Goal: Task Accomplishment & Management: Manage account settings

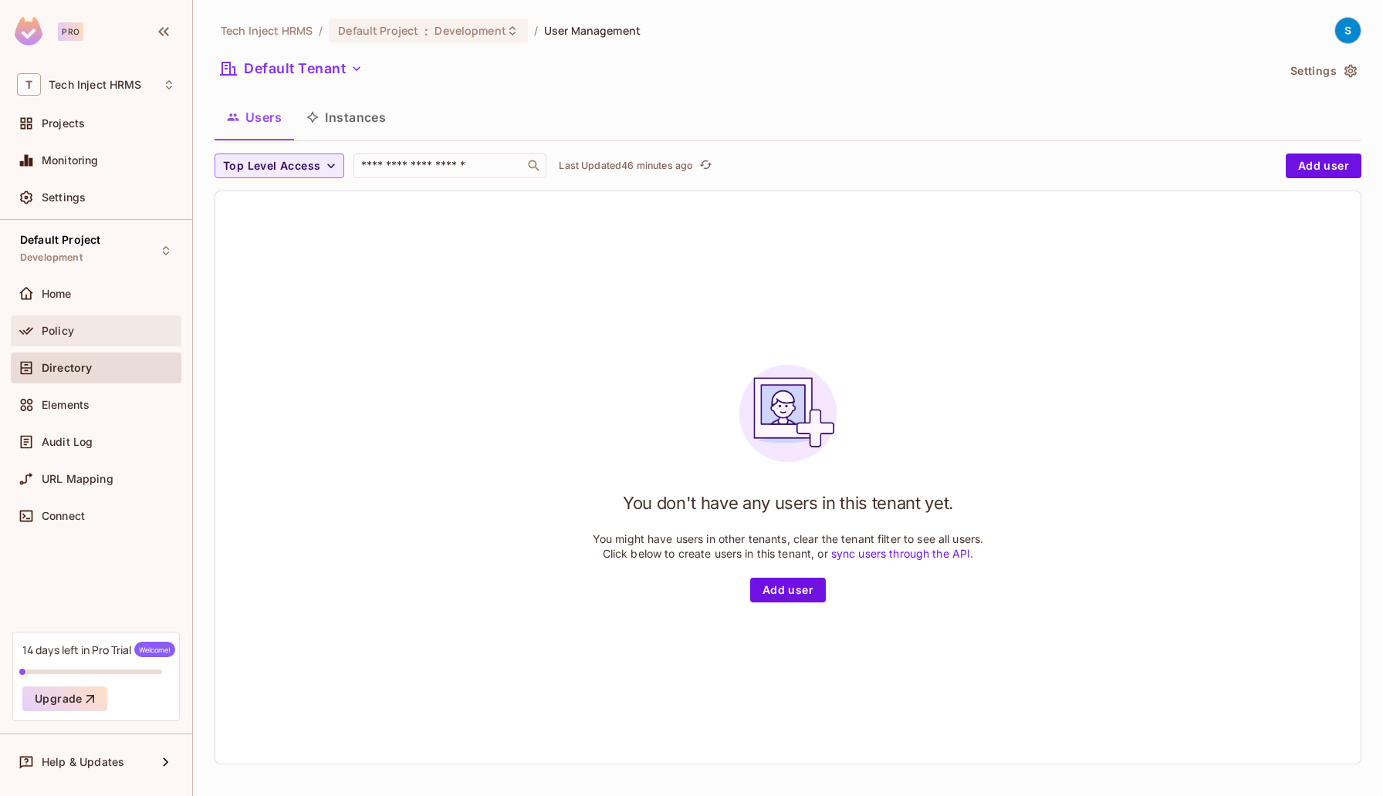
click at [39, 328] on div at bounding box center [29, 331] width 25 height 19
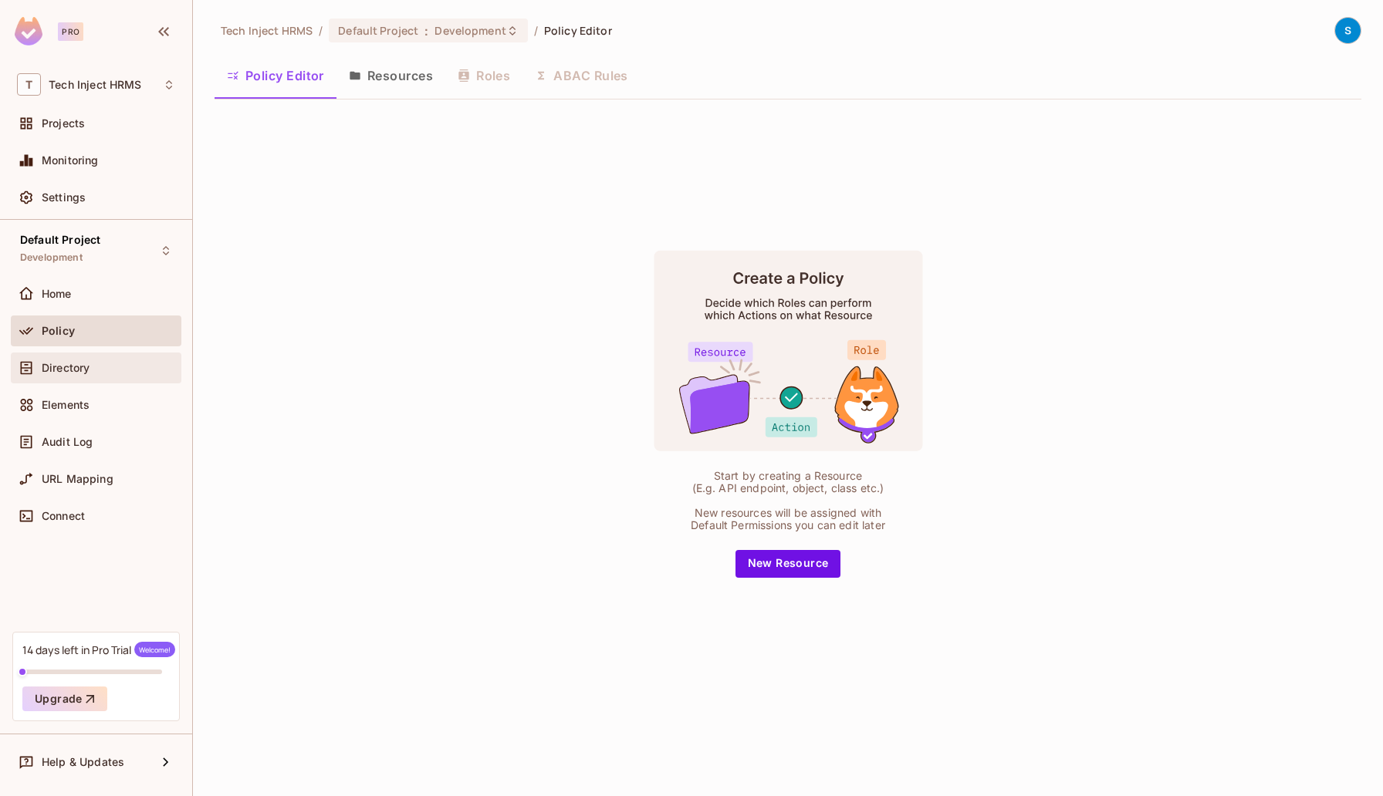
click at [87, 366] on span "Directory" at bounding box center [66, 368] width 48 height 12
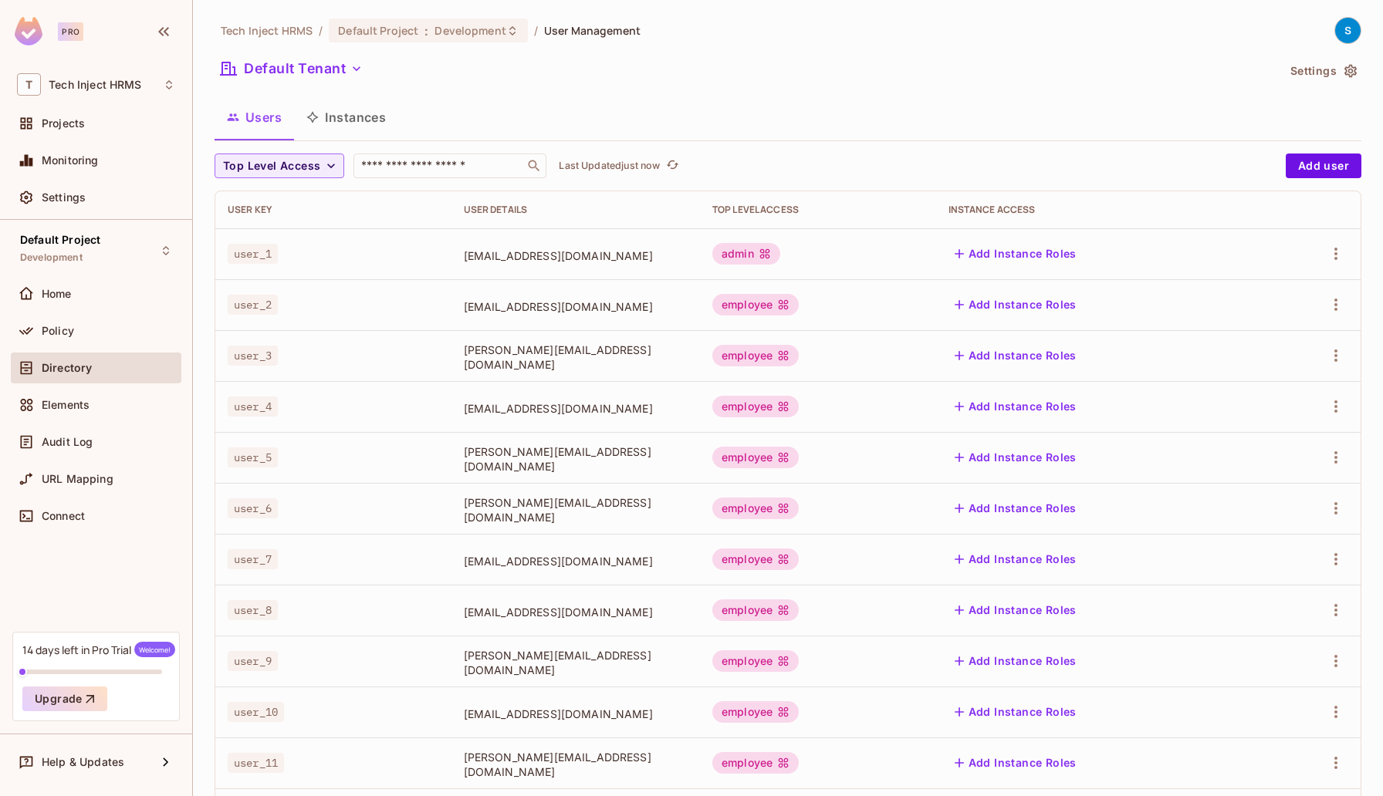
scroll to position [78, 0]
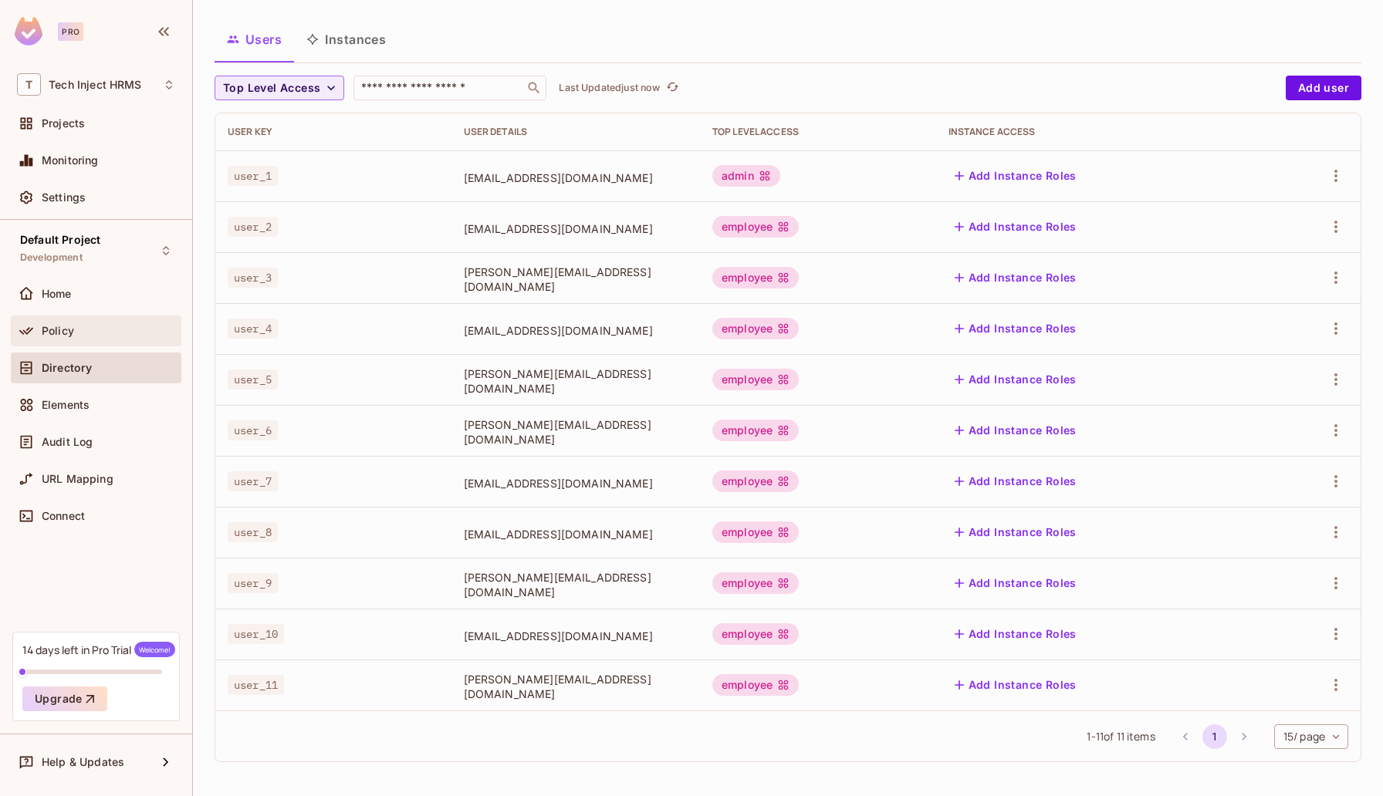
click at [75, 331] on div "Policy" at bounding box center [108, 331] width 133 height 12
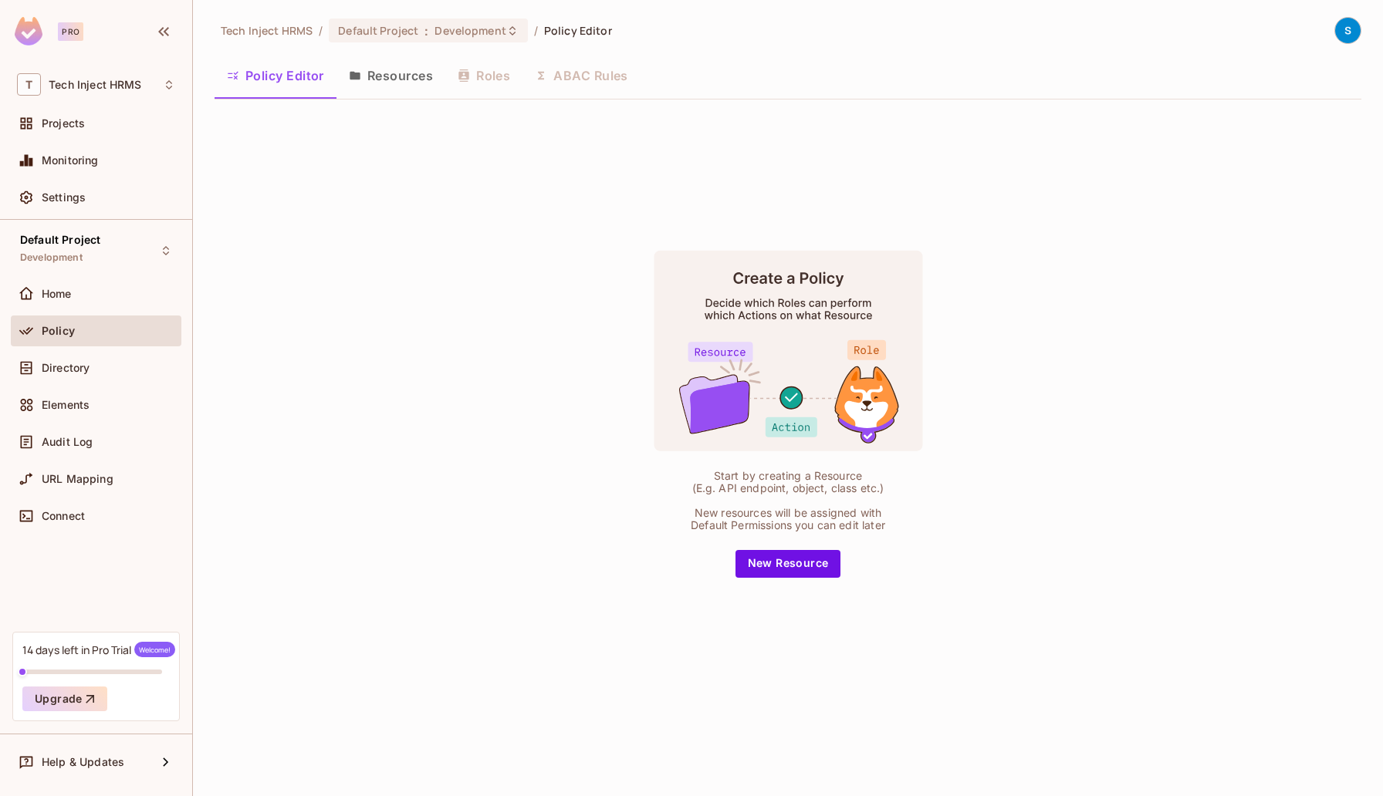
click at [393, 75] on button "Resources" at bounding box center [390, 75] width 109 height 39
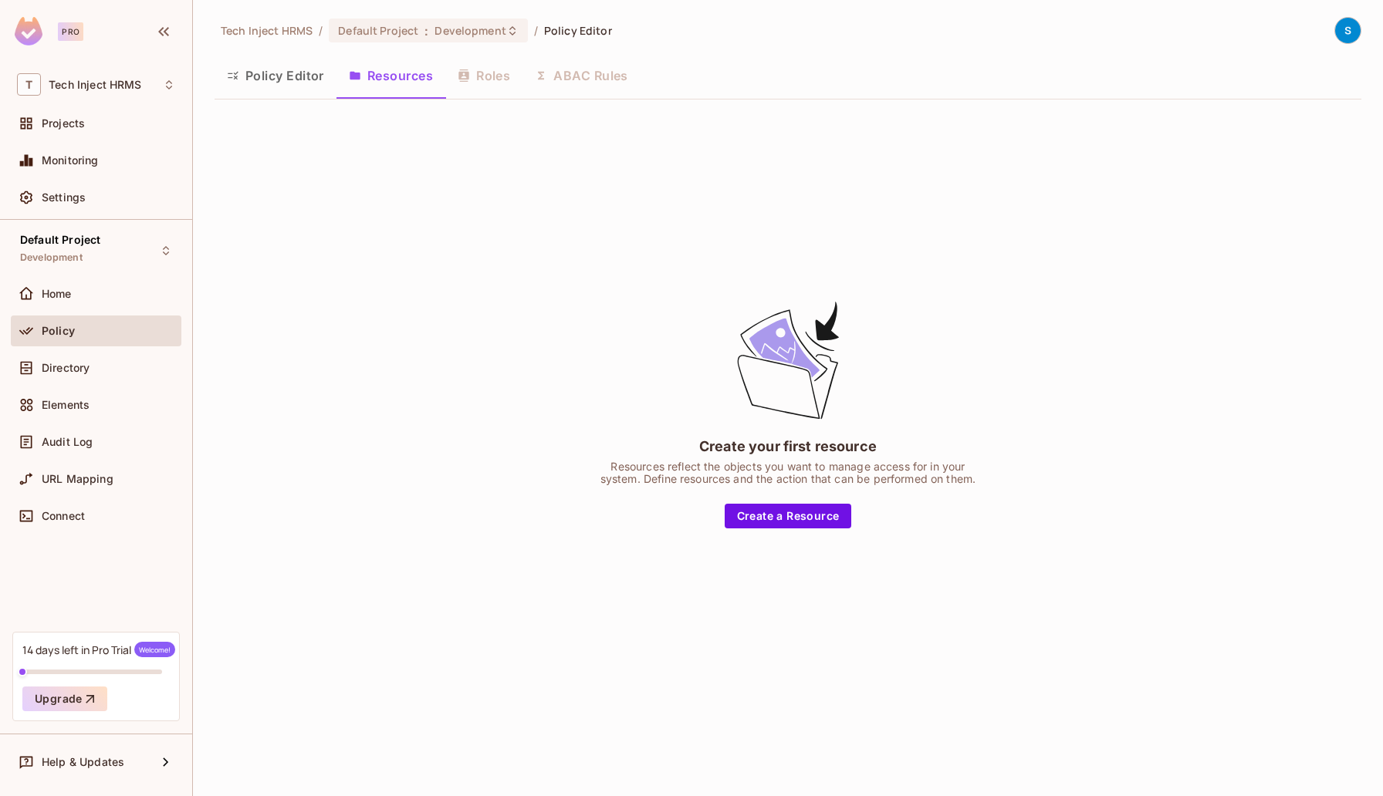
click at [490, 76] on div "Policy Editor Resources Roles ABAC Rules" at bounding box center [787, 75] width 1146 height 39
click at [258, 68] on button "Policy Editor" at bounding box center [275, 75] width 122 height 39
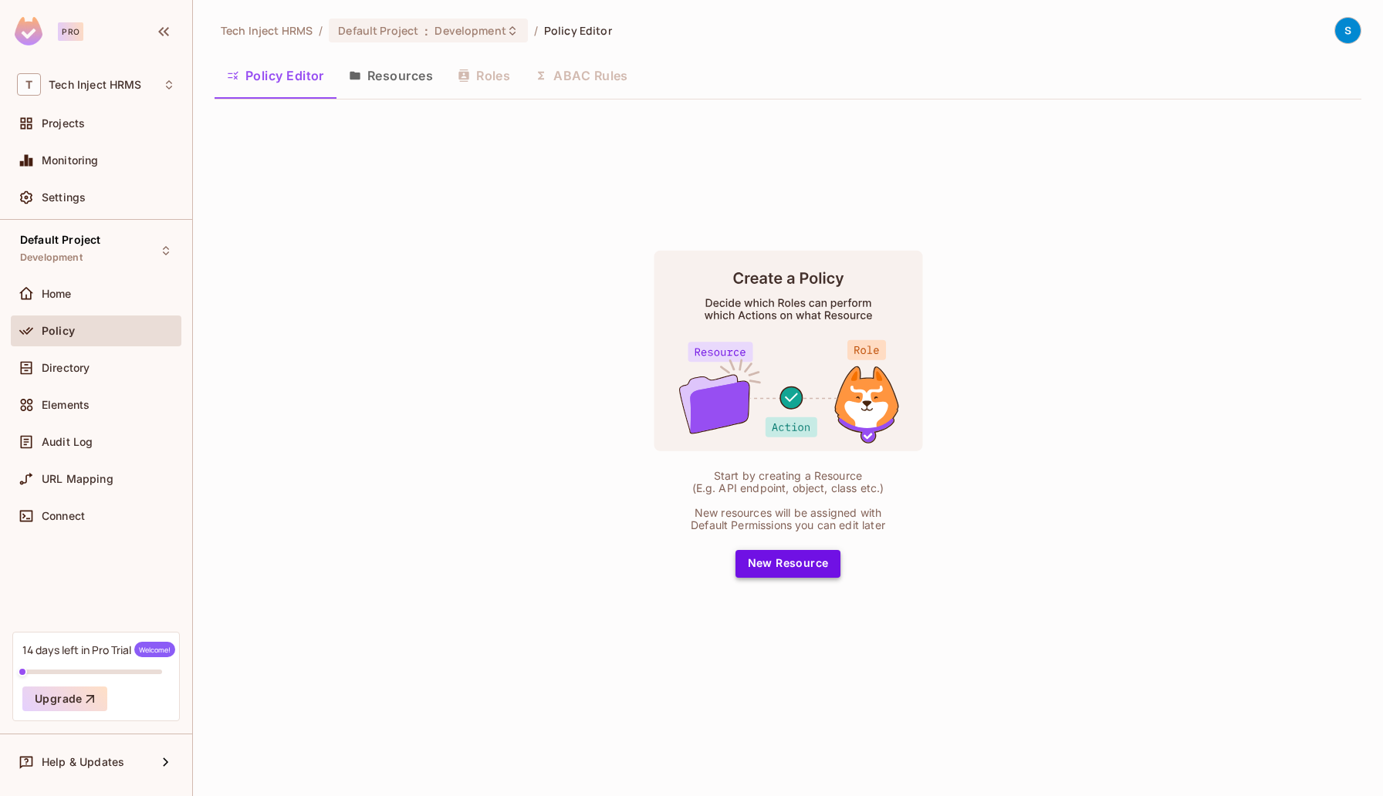
click at [774, 572] on button "New Resource" at bounding box center [788, 564] width 106 height 28
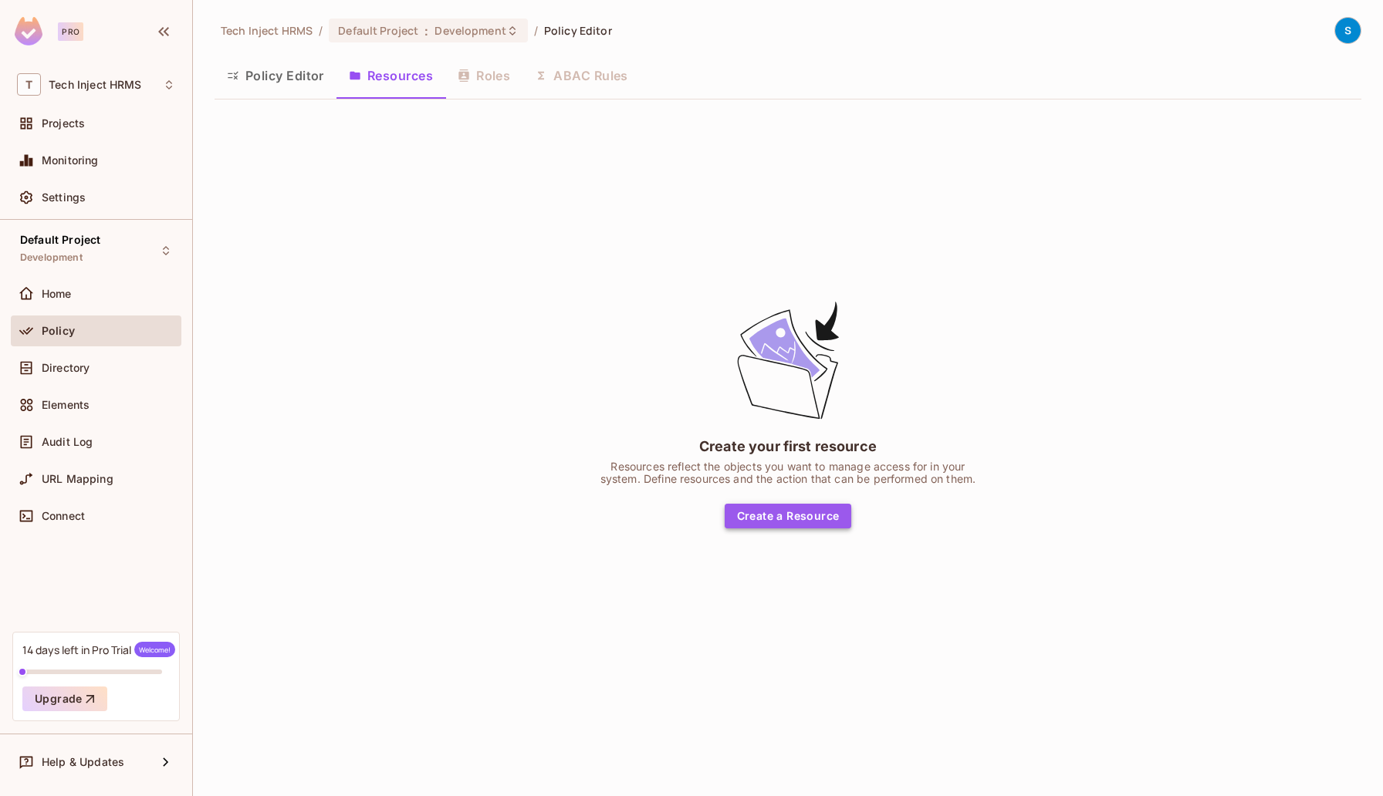
click at [780, 513] on button "Create a Resource" at bounding box center [787, 516] width 127 height 25
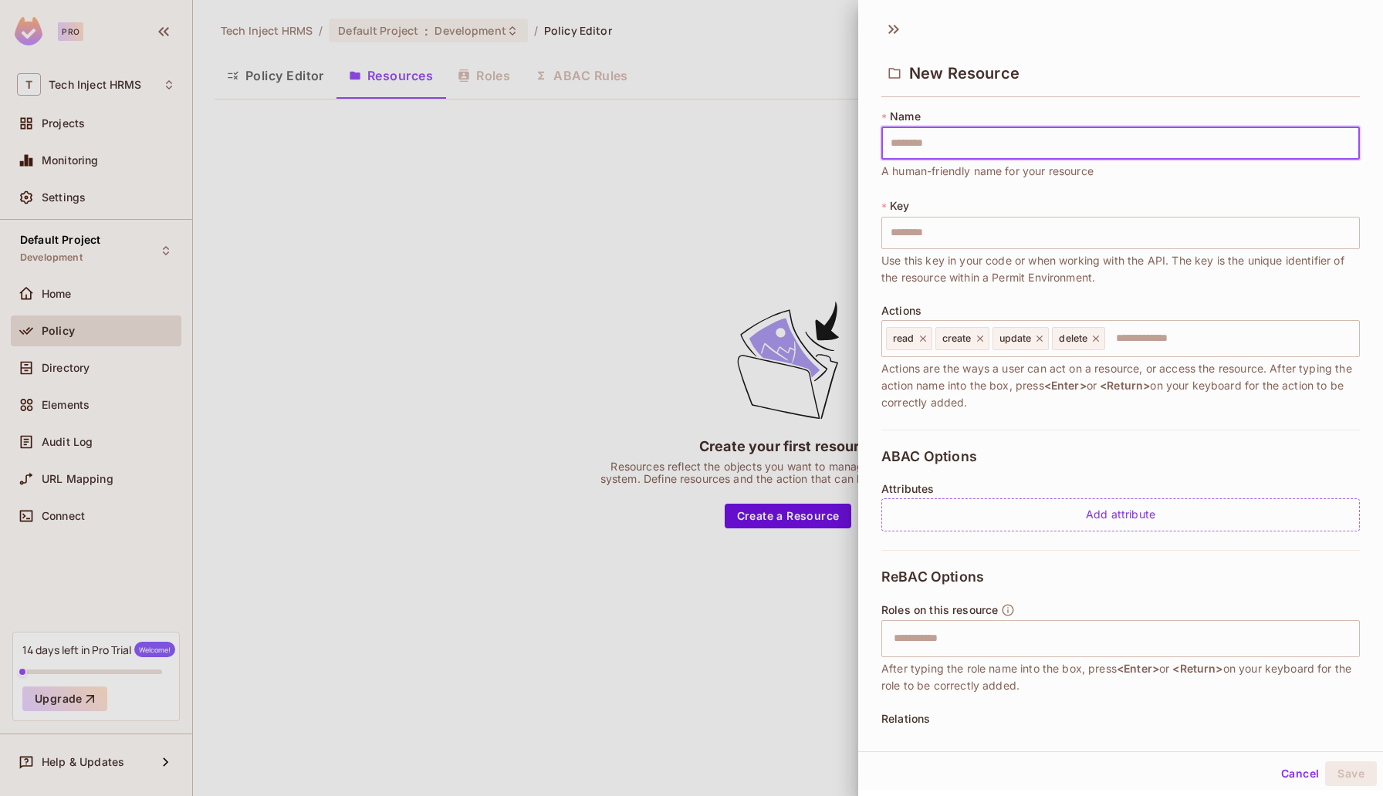
scroll to position [112, 0]
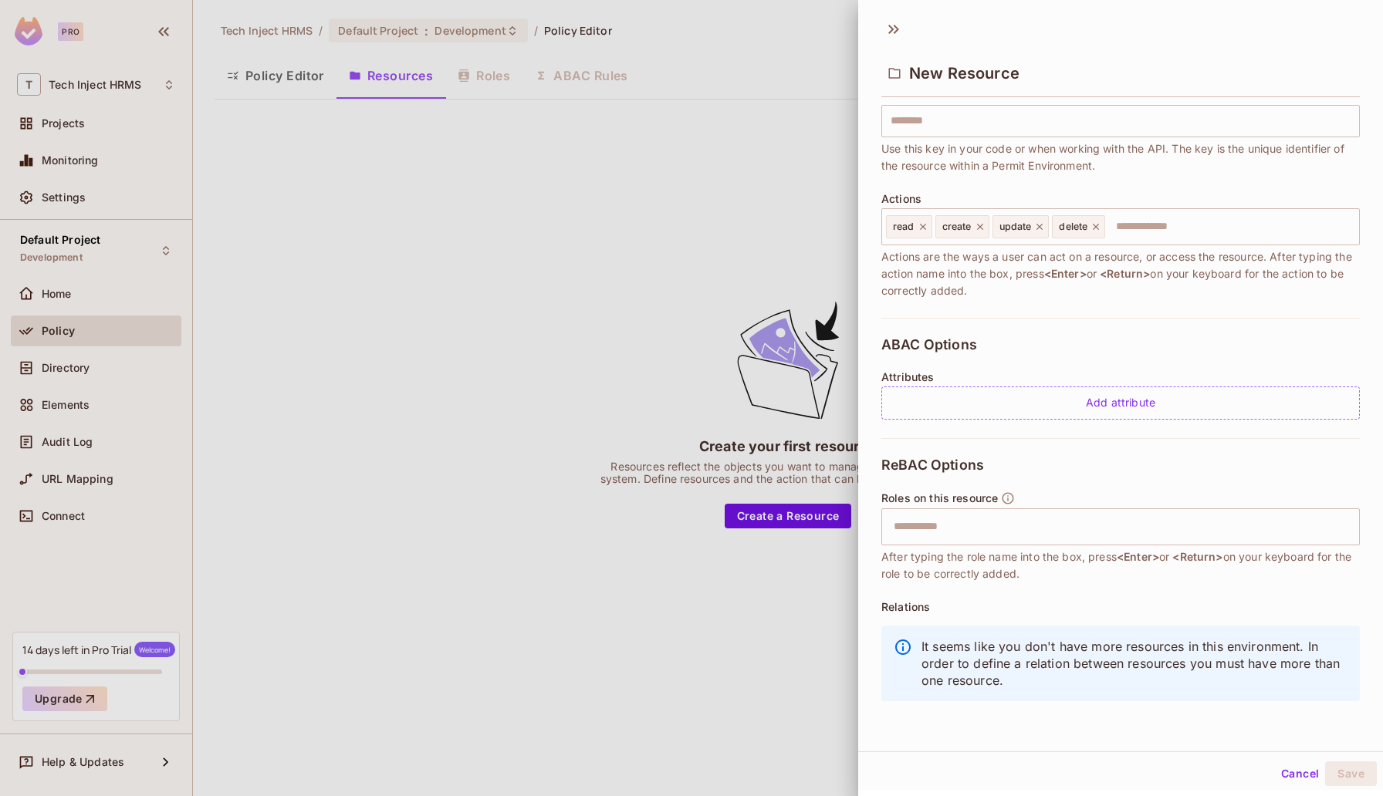
click at [438, 279] on div at bounding box center [691, 398] width 1383 height 796
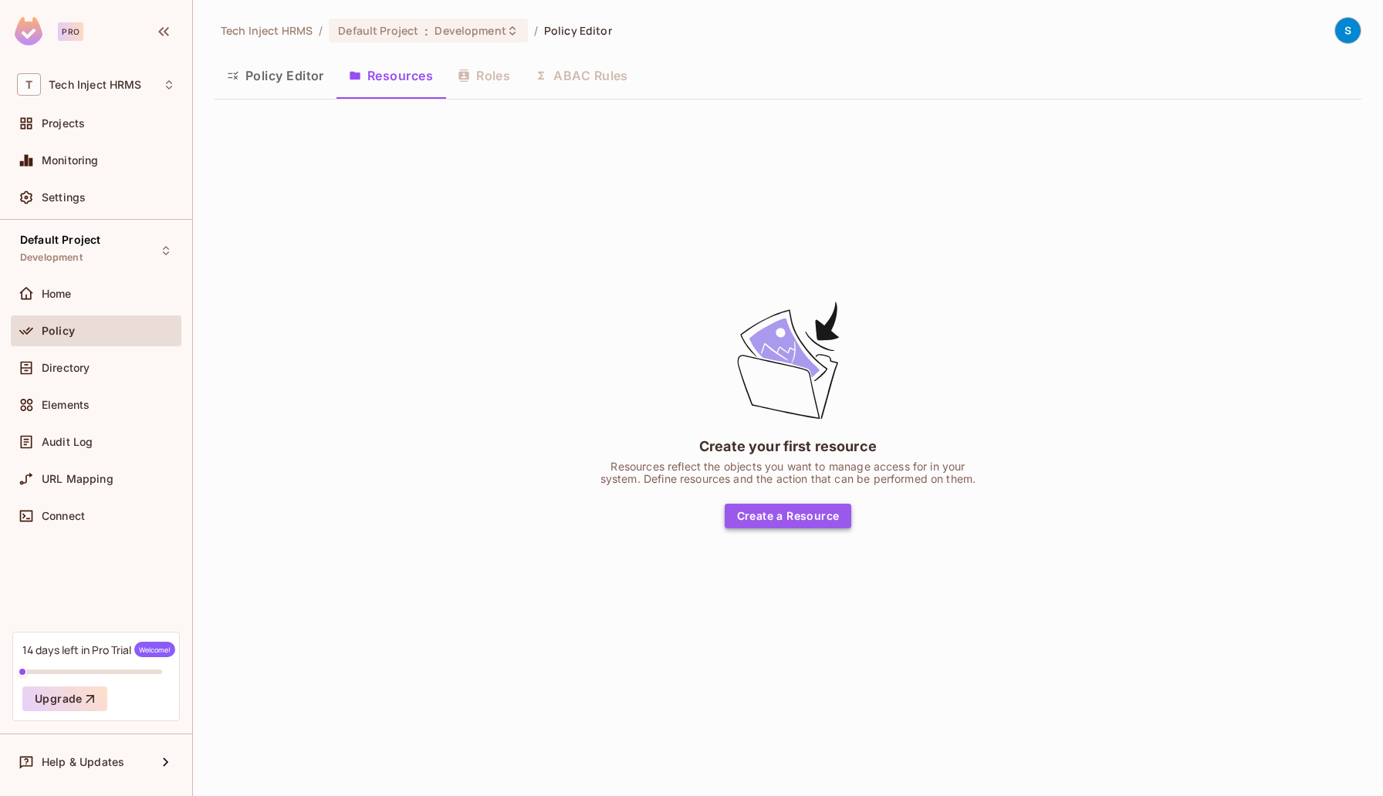
click at [780, 518] on button "Create a Resource" at bounding box center [787, 516] width 127 height 25
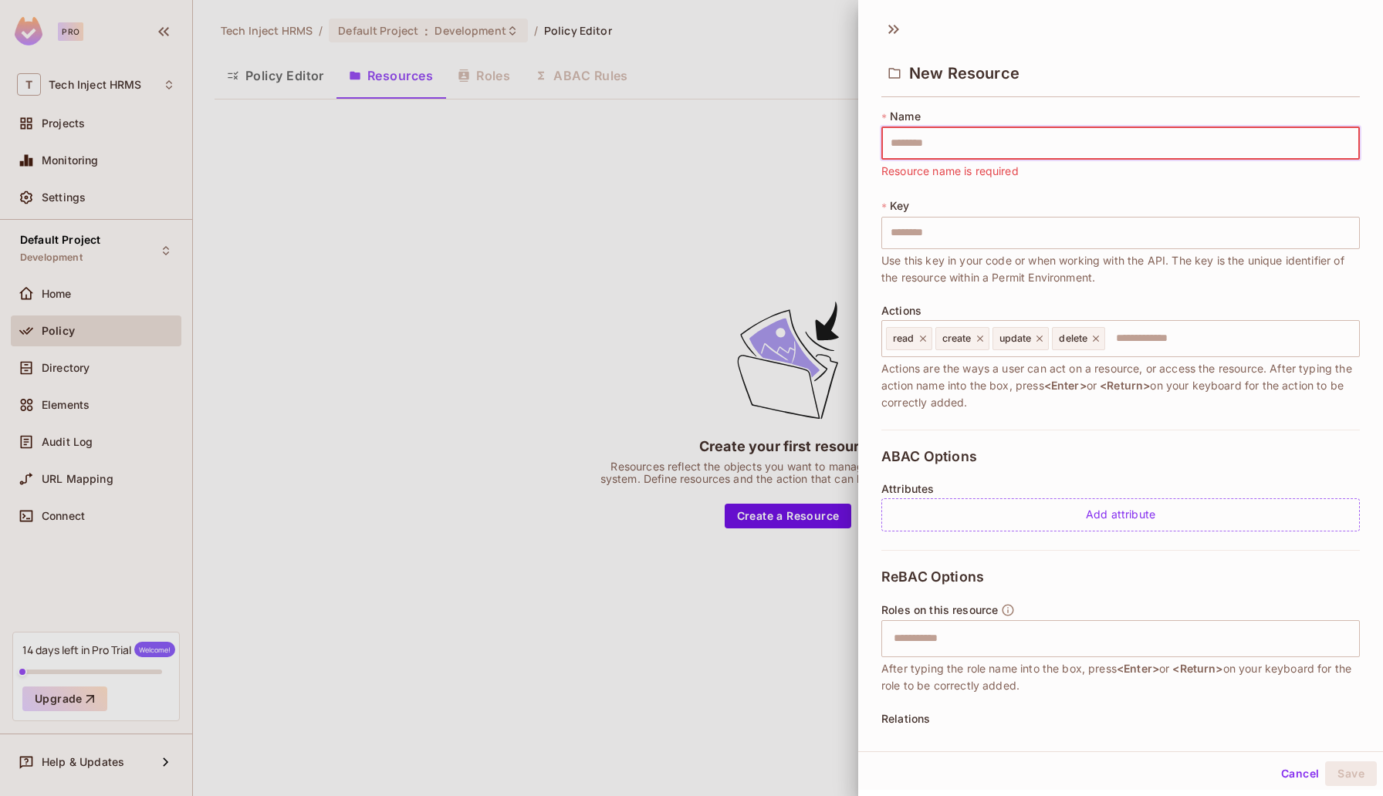
click at [470, 74] on div at bounding box center [691, 398] width 1383 height 796
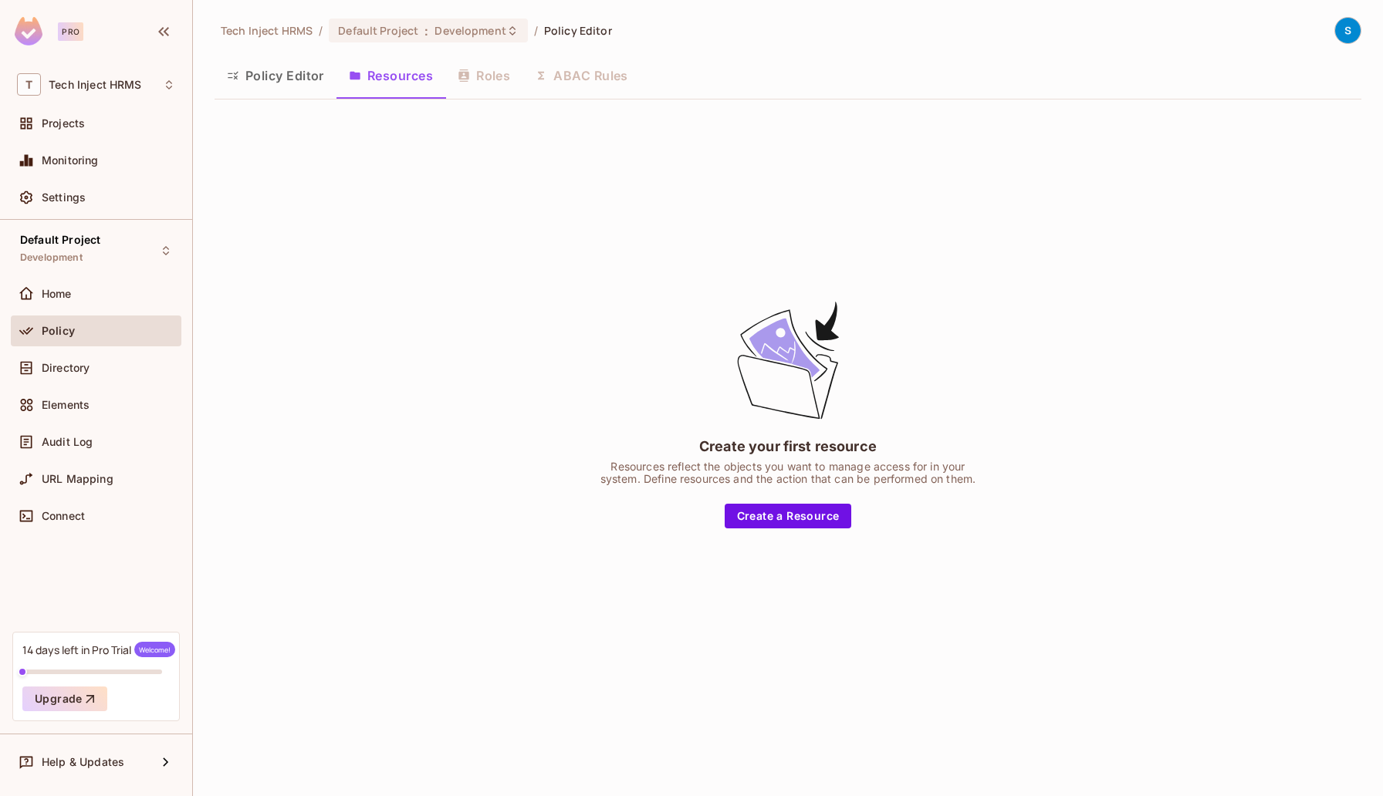
click at [470, 74] on div "Policy Editor Resources Roles ABAC Rules" at bounding box center [787, 75] width 1146 height 39
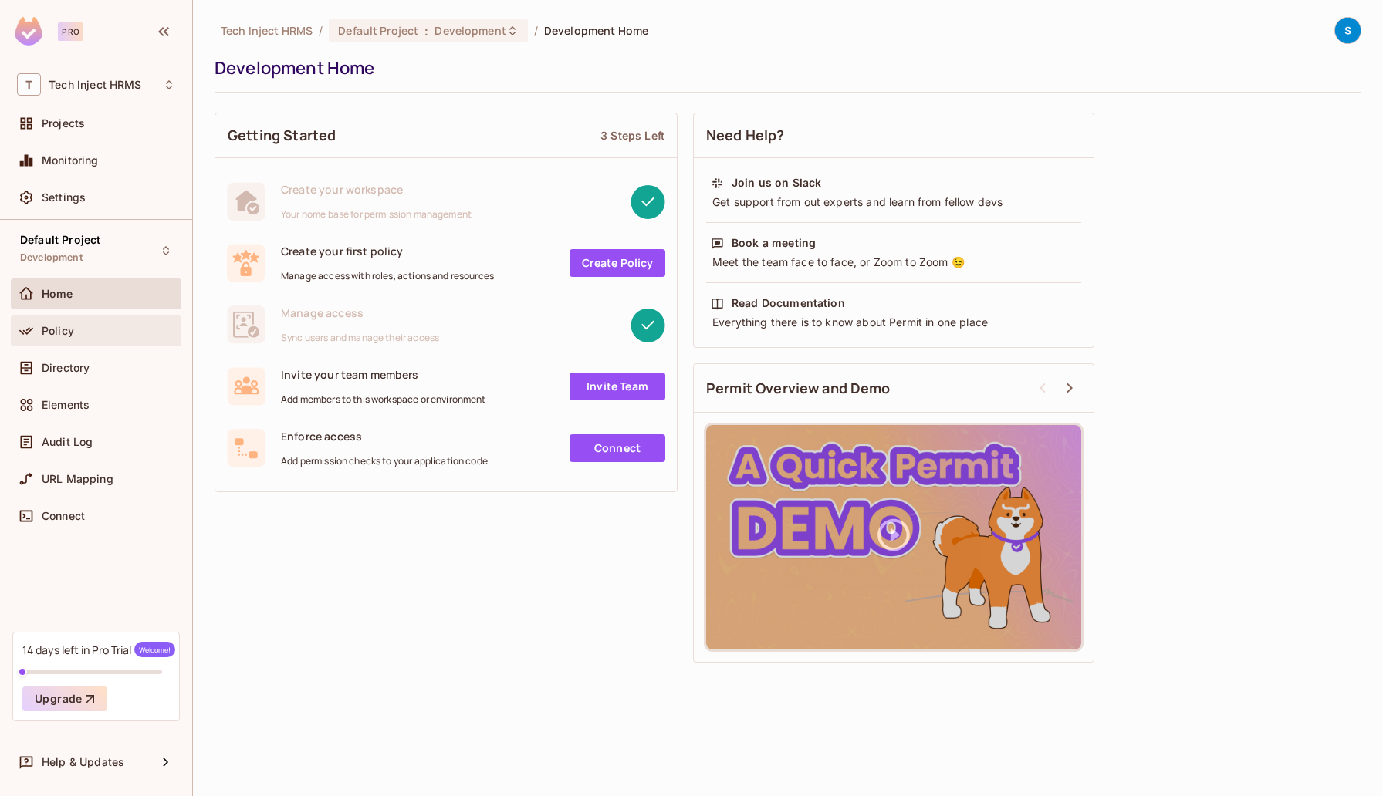
click at [105, 326] on div "Policy" at bounding box center [108, 331] width 133 height 12
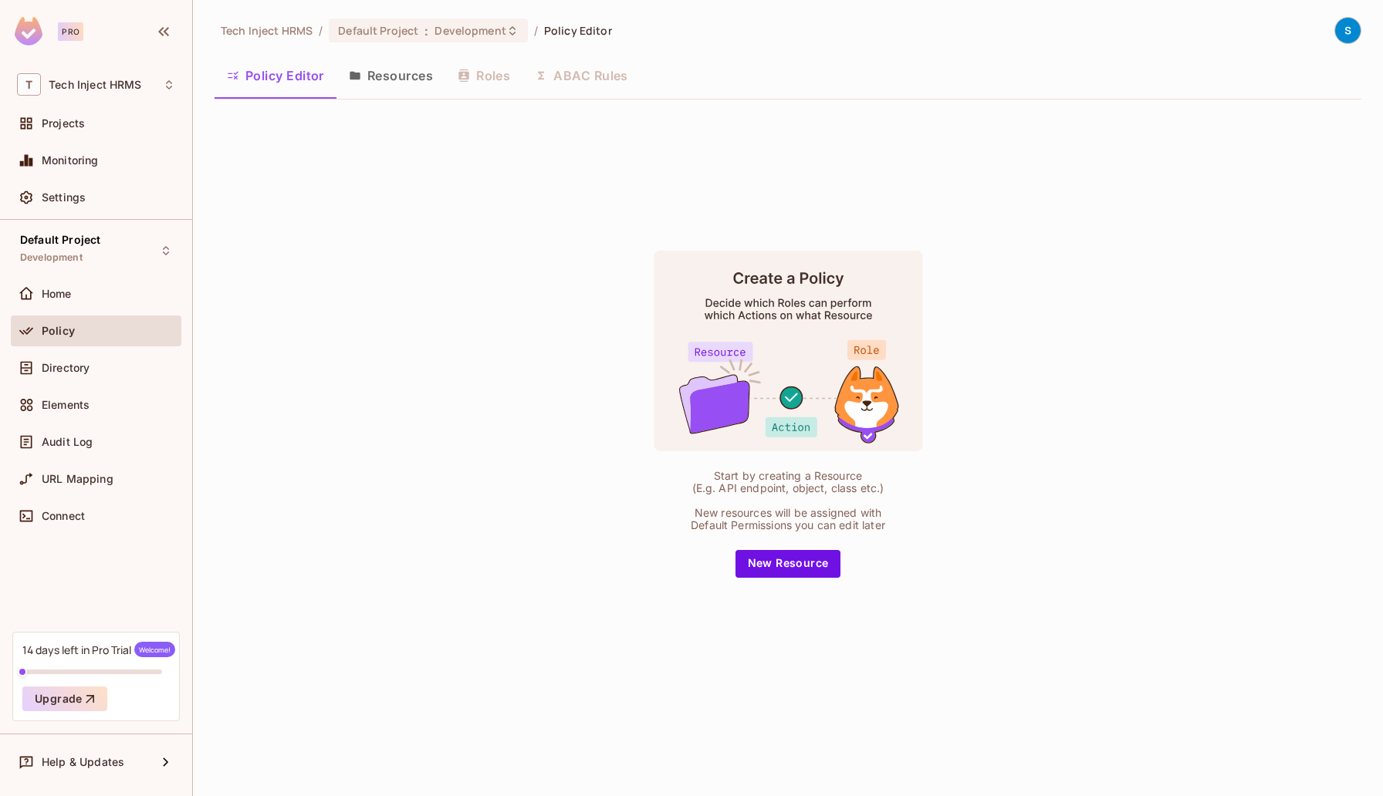
click at [446, 83] on div "Policy Editor Resources Roles ABAC Rules" at bounding box center [787, 75] width 1146 height 39
click at [487, 91] on div "Policy Editor Resources Roles ABAC Rules" at bounding box center [787, 75] width 1146 height 39
click at [487, 75] on div "Policy Editor Resources Roles ABAC Rules" at bounding box center [787, 75] width 1146 height 39
click at [386, 91] on button "Resources" at bounding box center [390, 75] width 109 height 39
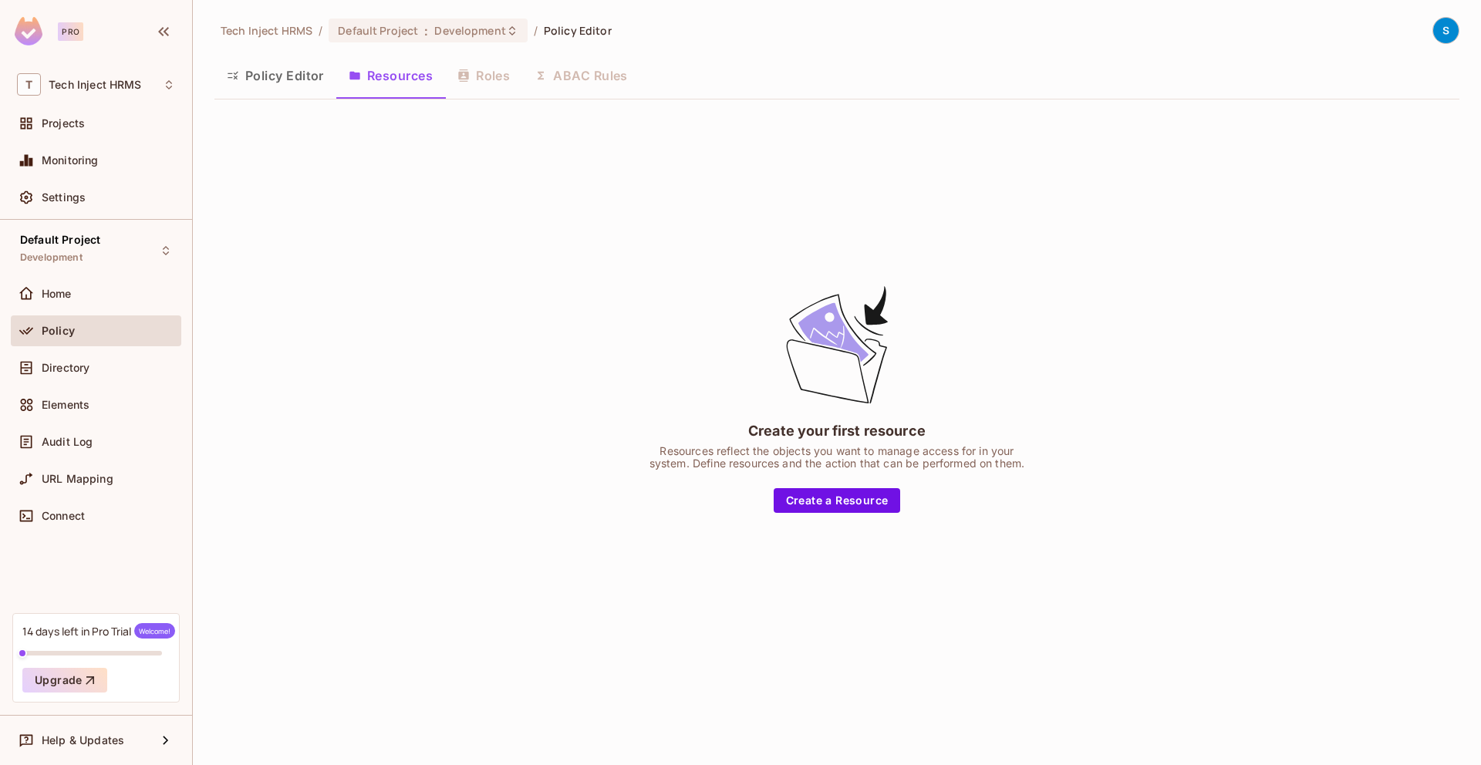
click at [312, 85] on button "Policy Editor" at bounding box center [275, 75] width 122 height 39
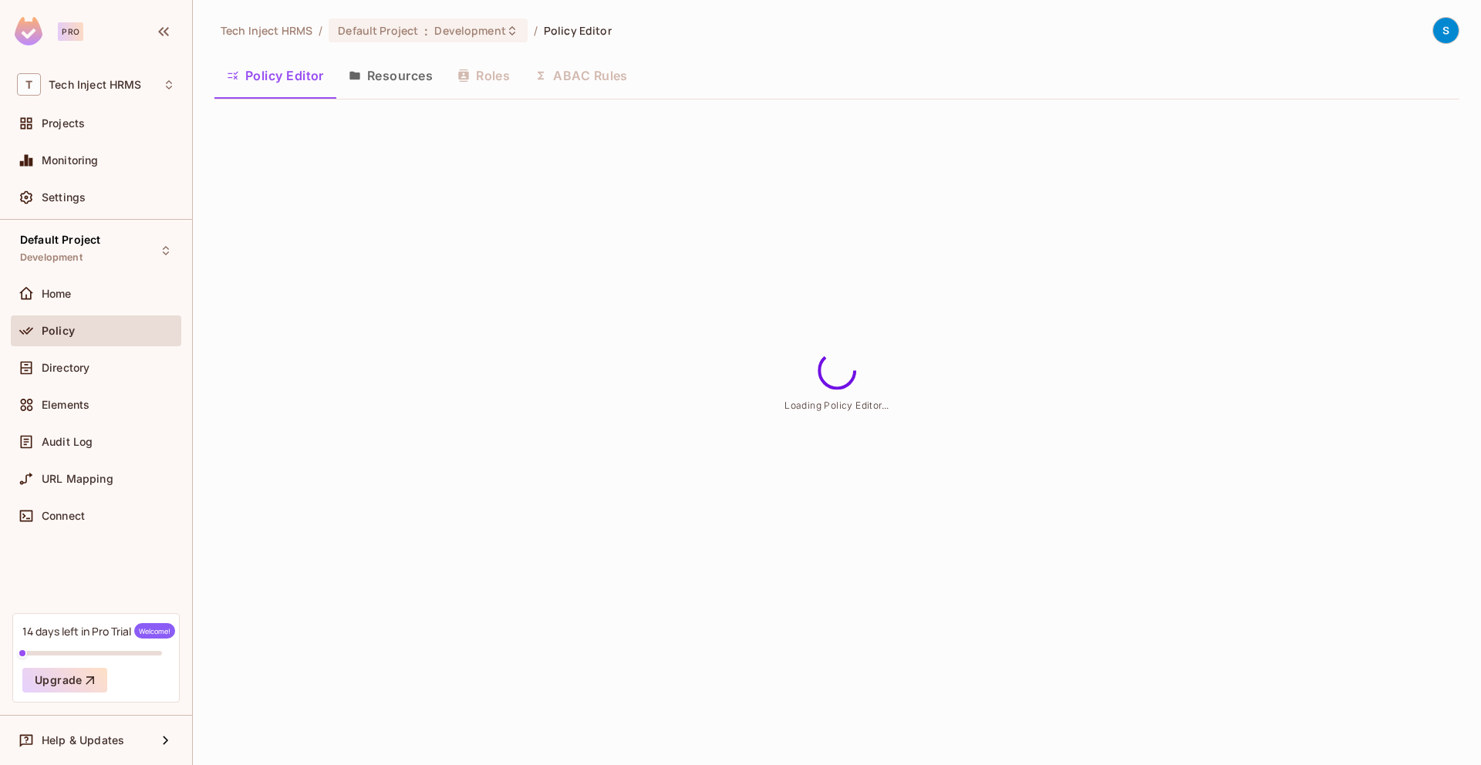
click at [312, 85] on button "Policy Editor" at bounding box center [275, 75] width 122 height 39
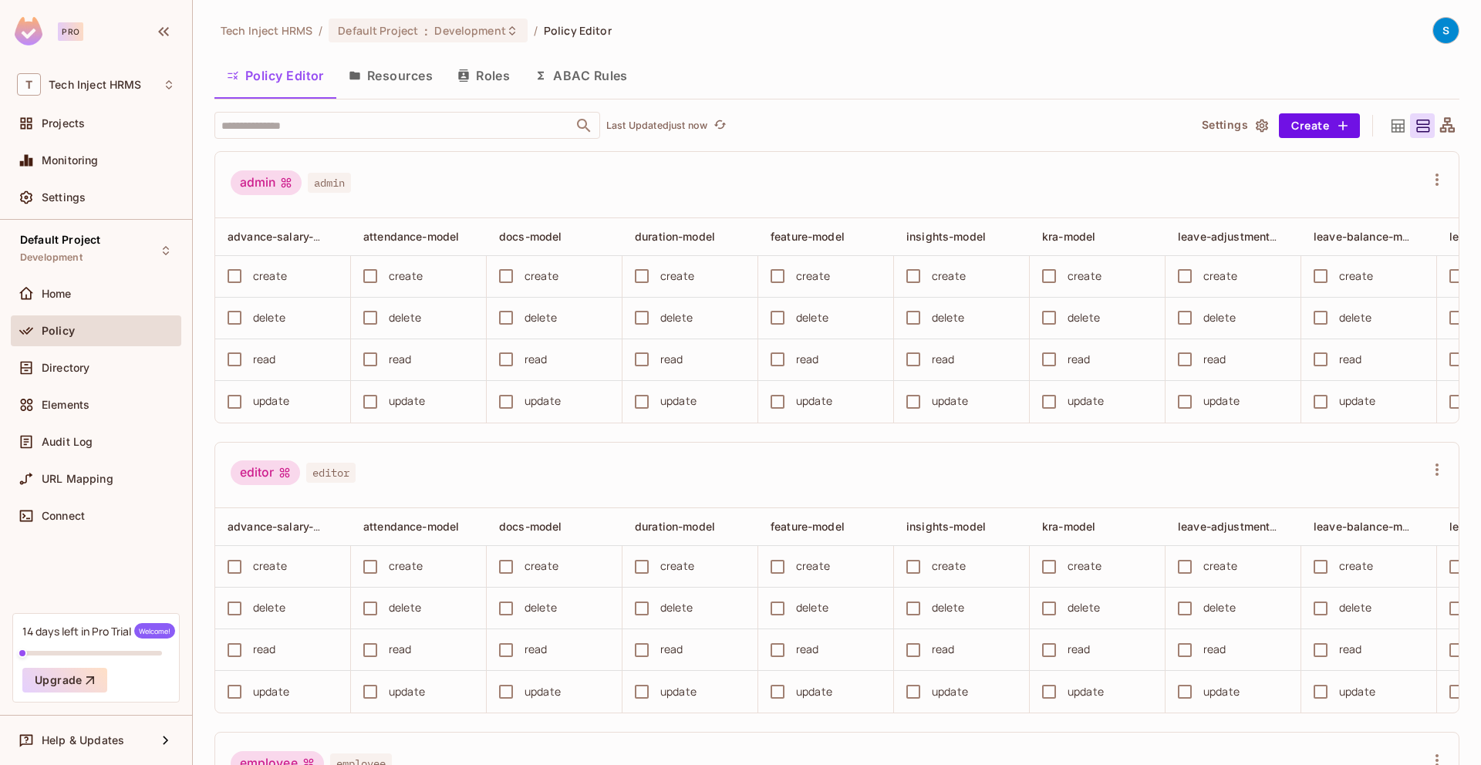
click at [411, 83] on button "Resources" at bounding box center [390, 75] width 109 height 39
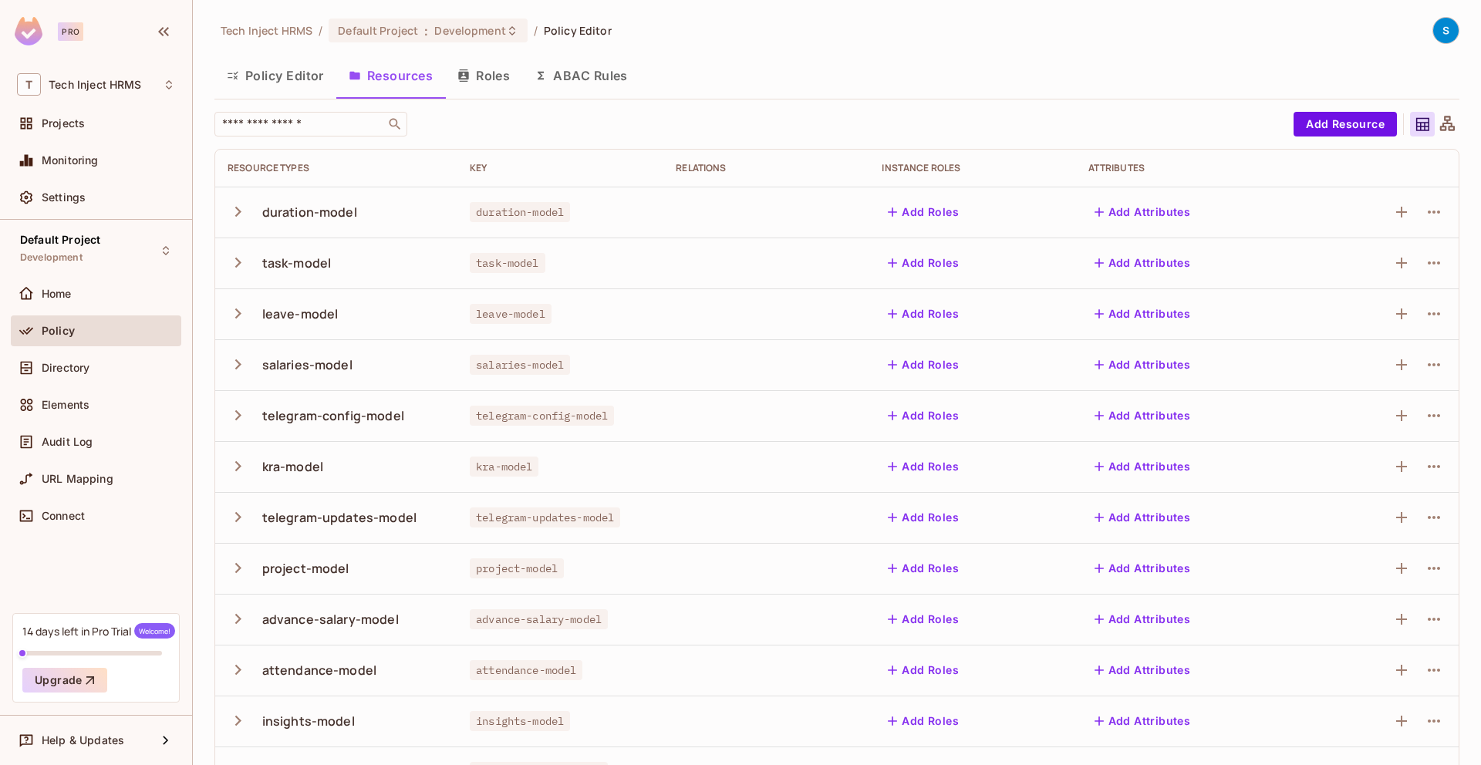
click at [462, 79] on icon "button" at bounding box center [464, 75] width 12 height 12
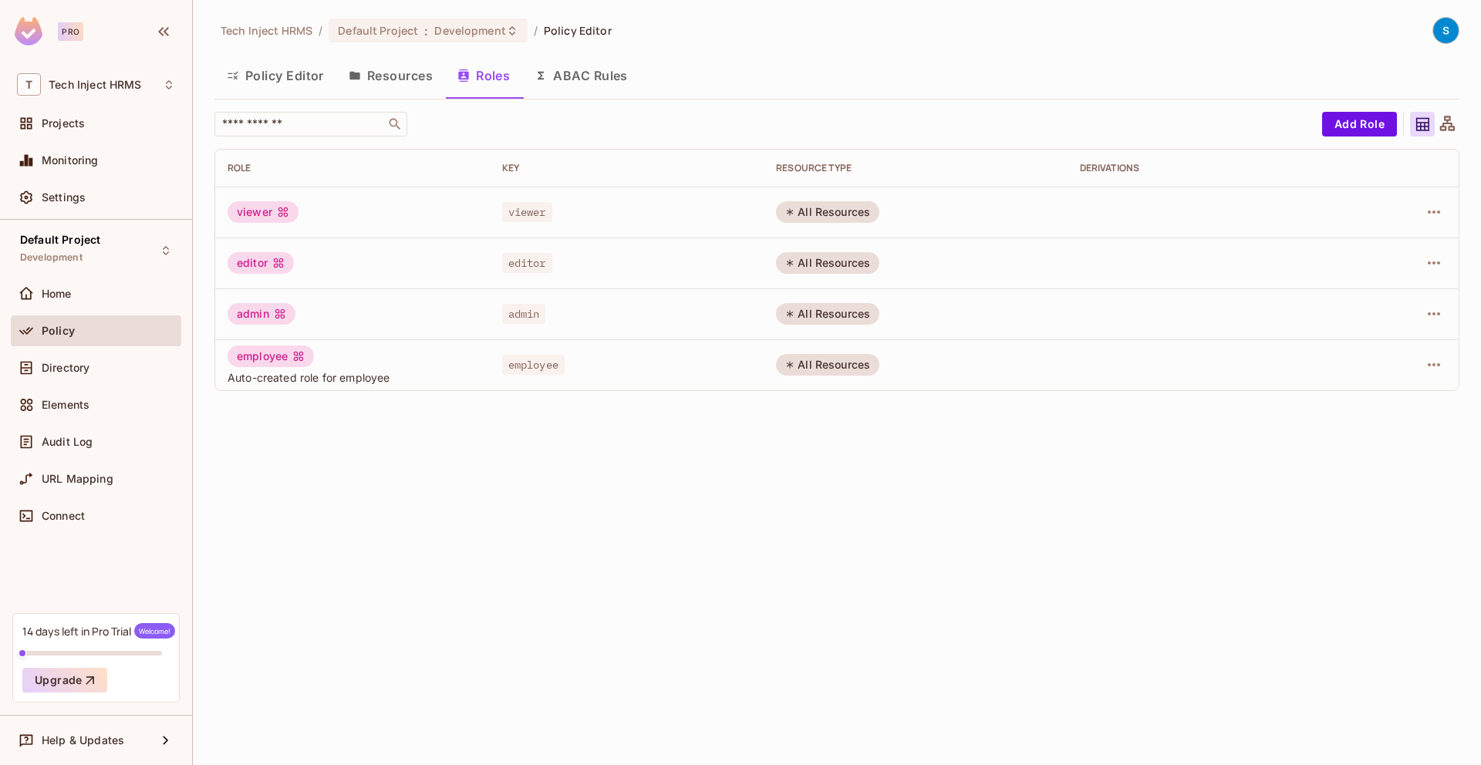
click at [270, 73] on button "Policy Editor" at bounding box center [275, 75] width 122 height 39
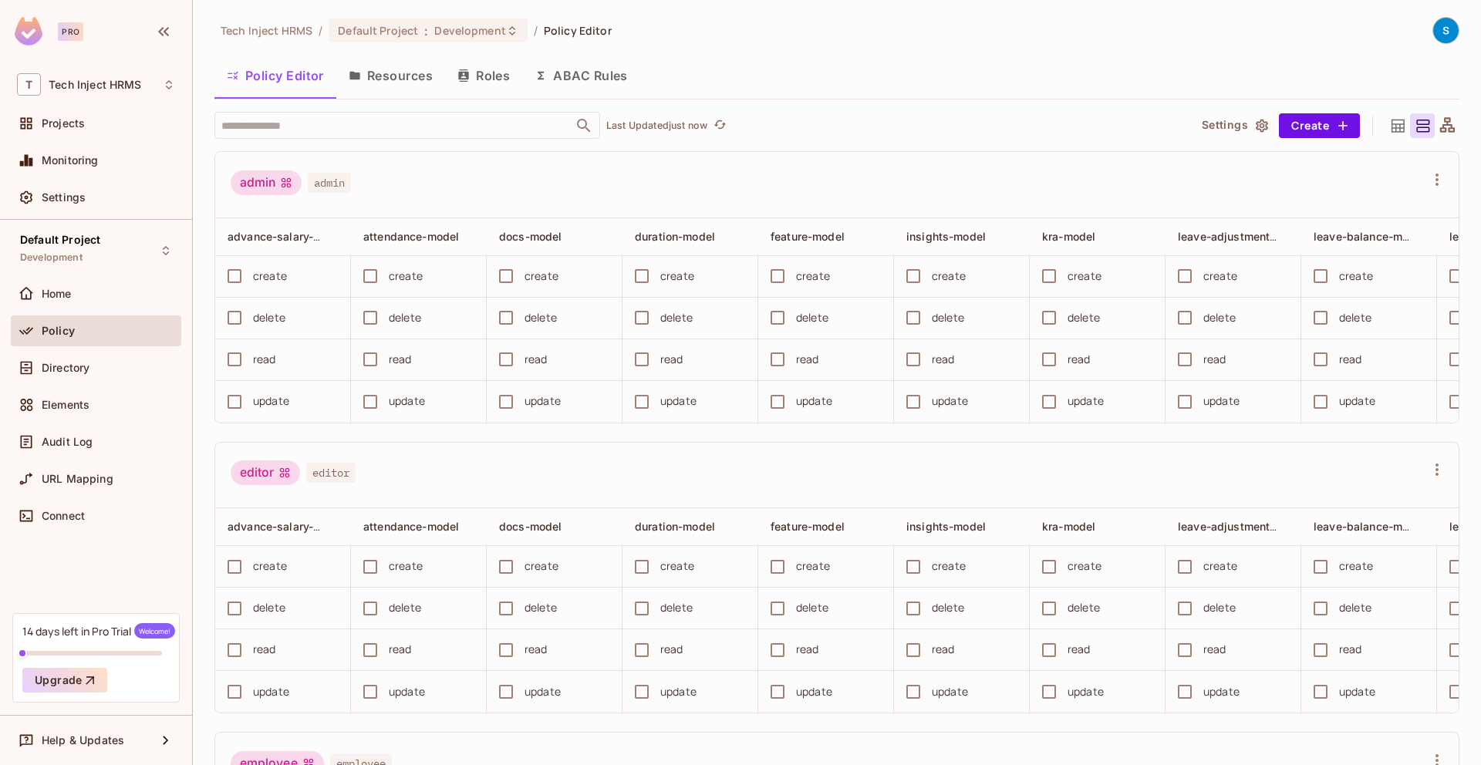
click at [216, 275] on td "create" at bounding box center [283, 277] width 136 height 42
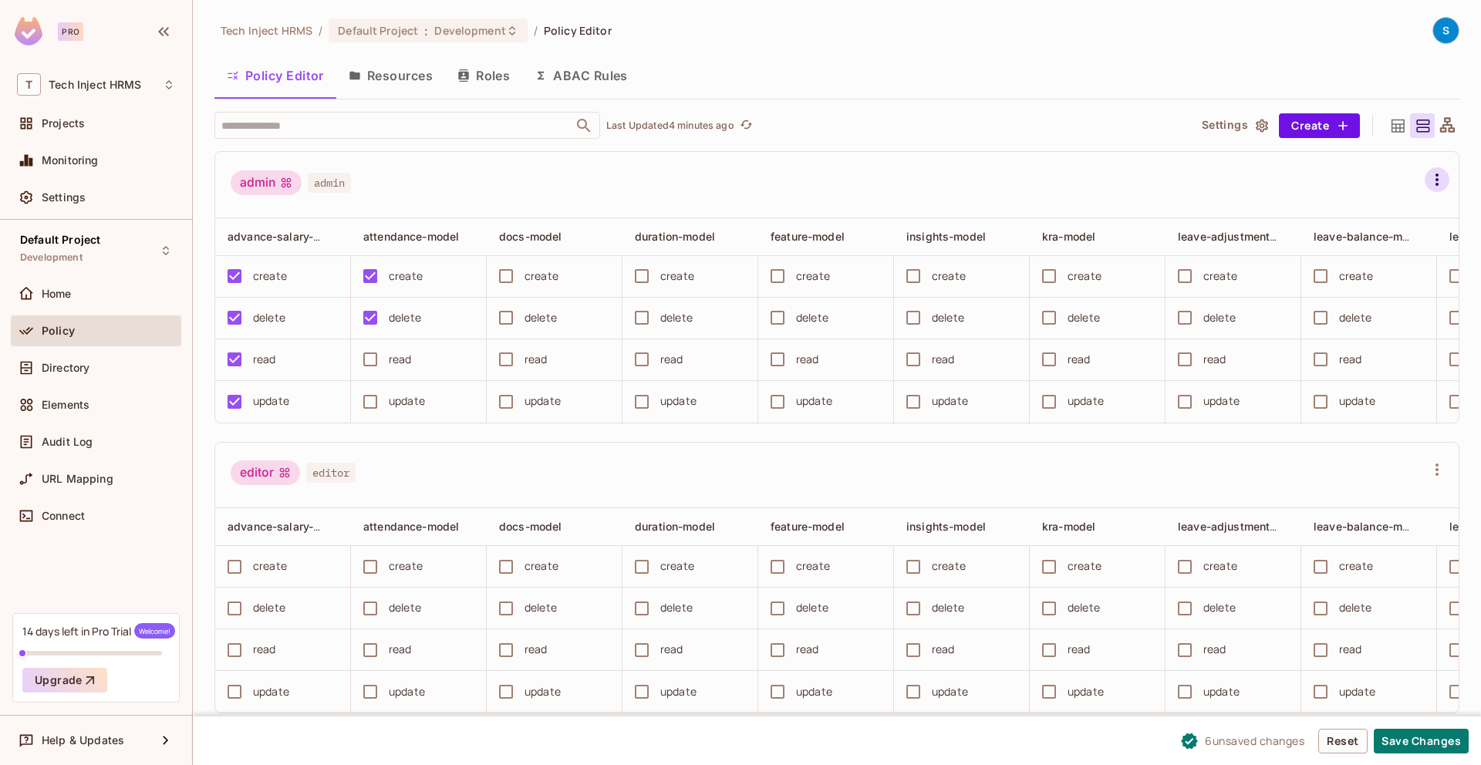
click at [1382, 185] on icon "button" at bounding box center [1437, 180] width 19 height 19
click at [1306, 272] on icon at bounding box center [1304, 274] width 19 height 19
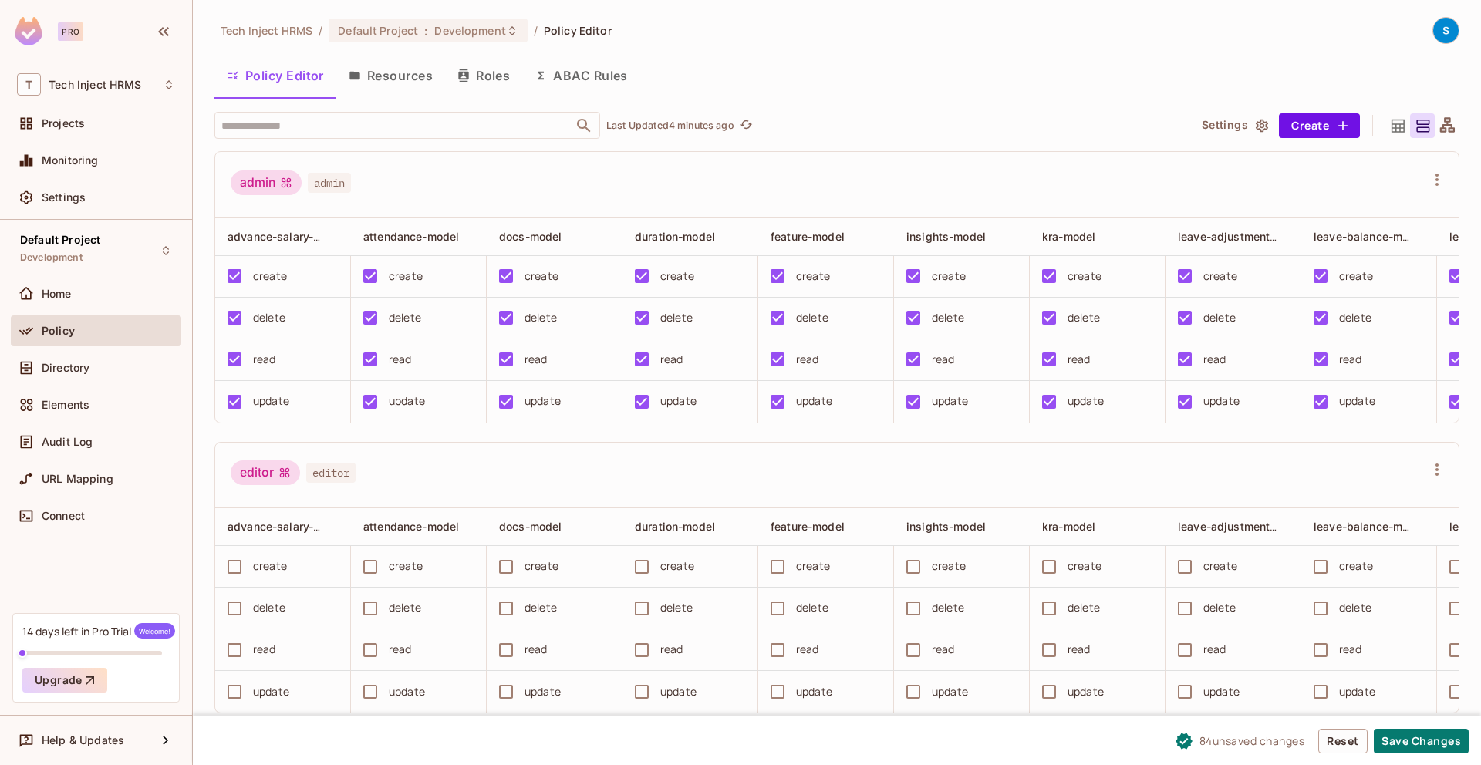
scroll to position [1, 0]
click at [1382, 739] on button "Save Changes" at bounding box center [1421, 741] width 95 height 25
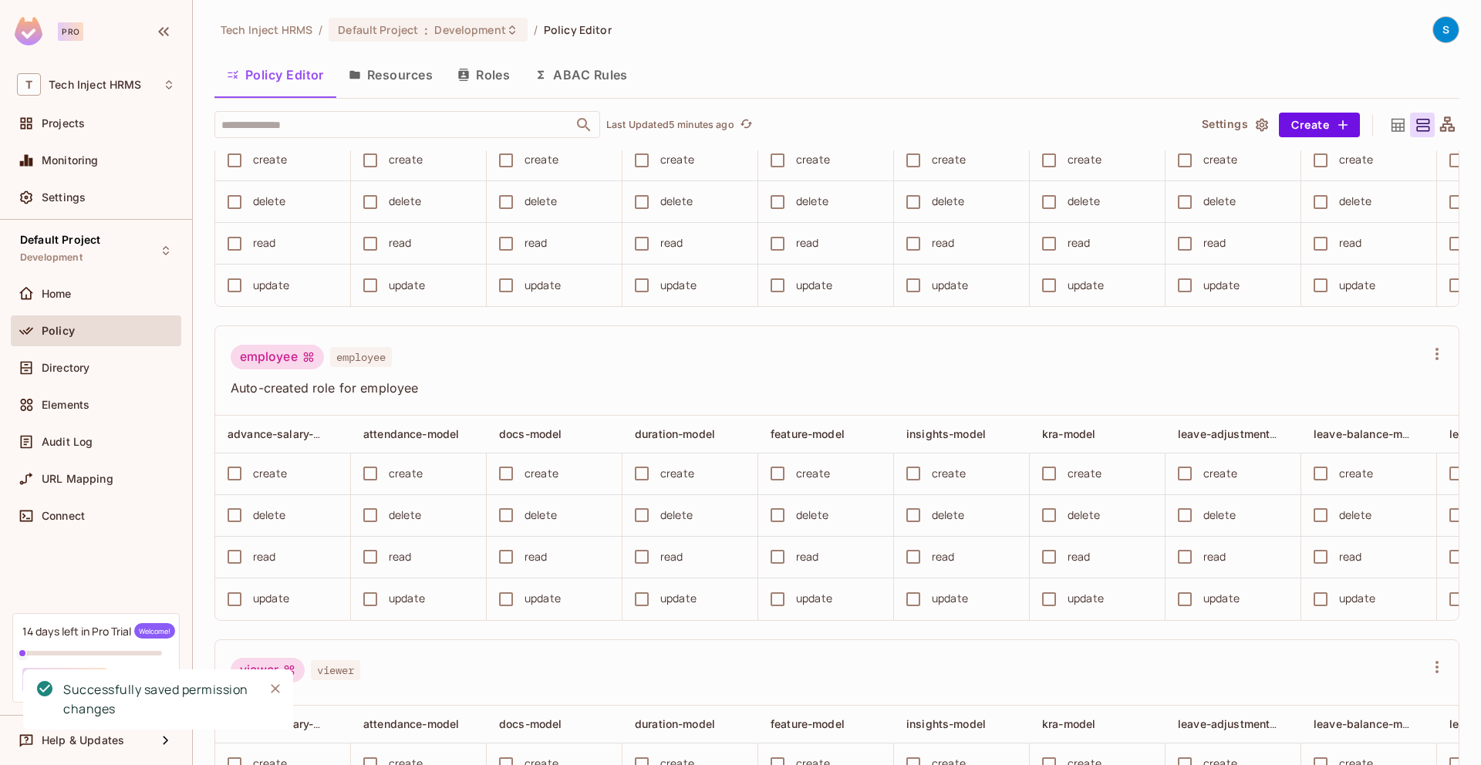
scroll to position [0, 0]
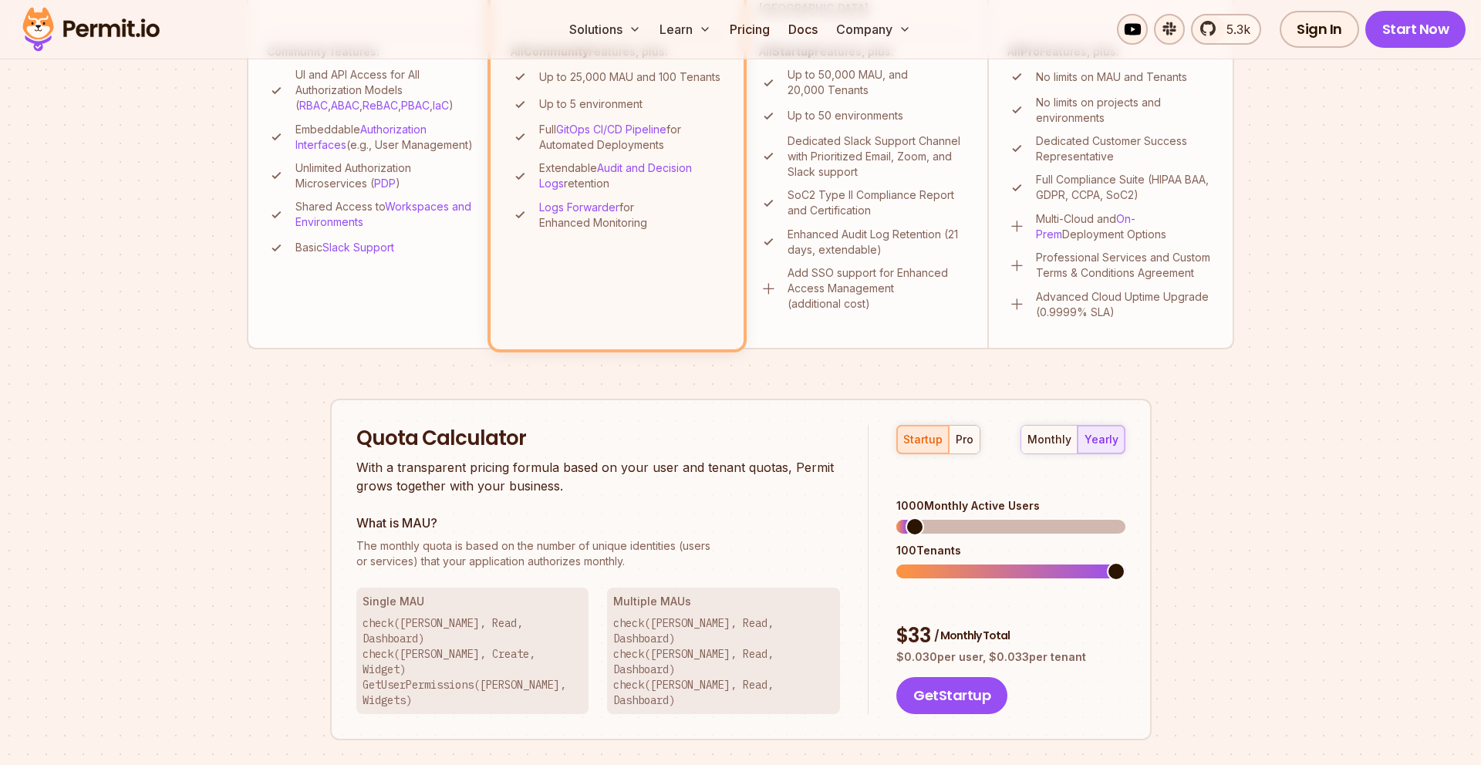
scroll to position [648, 0]
click at [914, 516] on span at bounding box center [923, 525] width 19 height 19
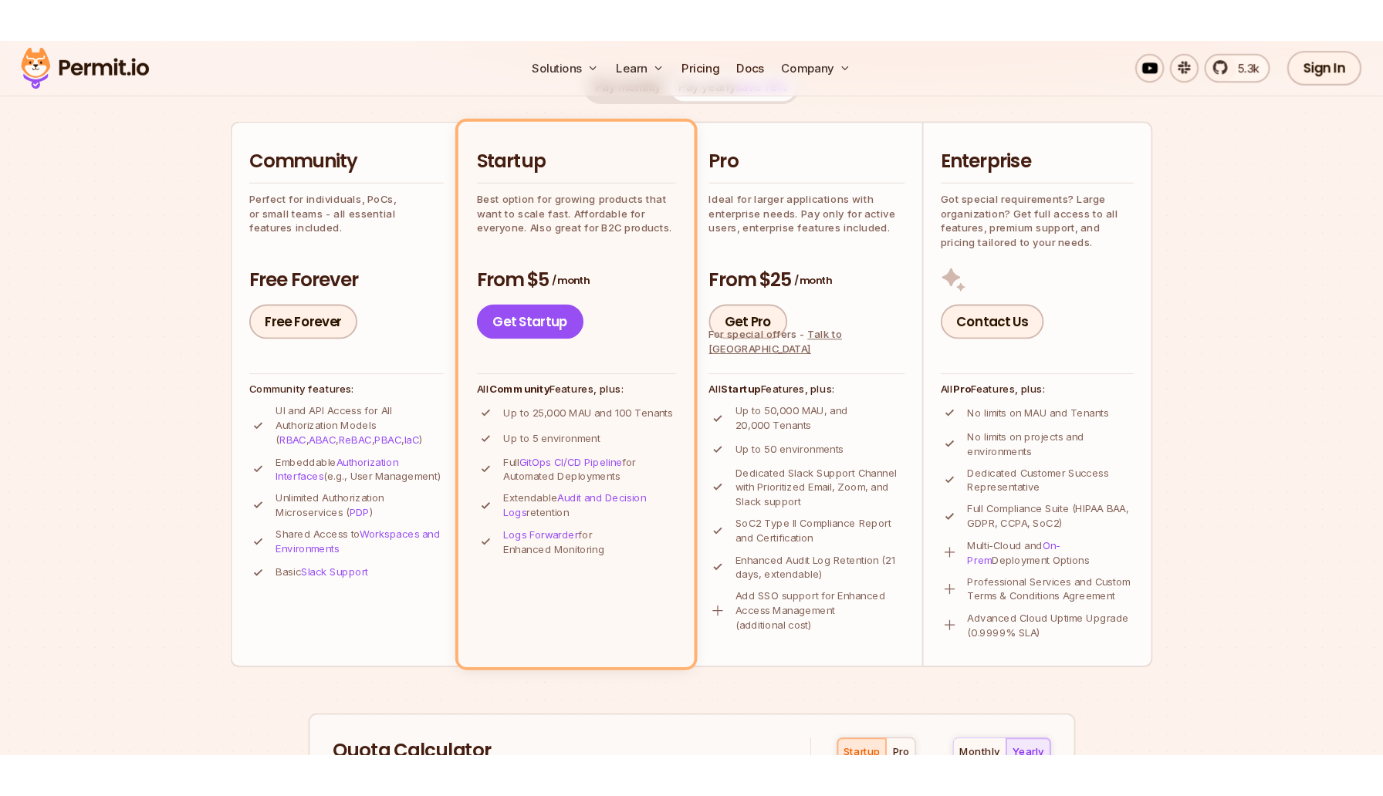
scroll to position [0, 0]
